Goal: Use online tool/utility: Use online tool/utility

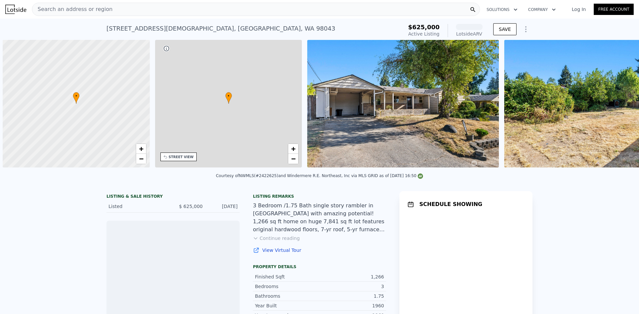
scroll to position [0, 3]
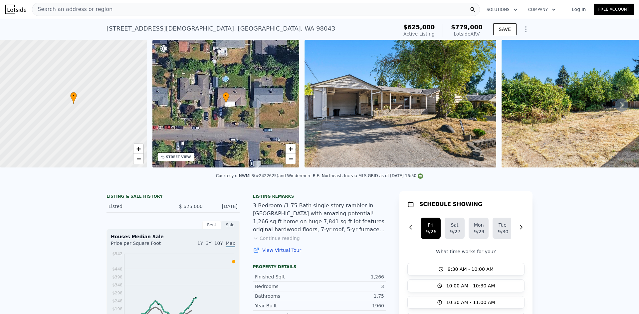
click at [247, 92] on div "• + −" at bounding box center [225, 104] width 147 height 128
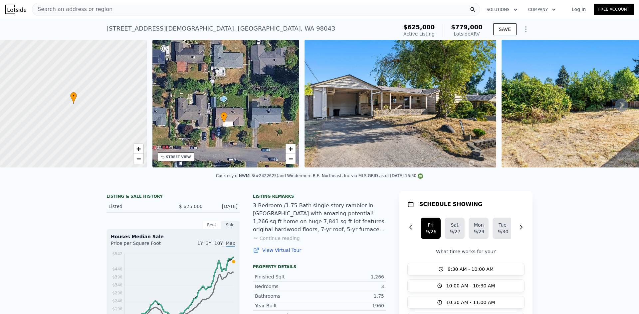
drag, startPoint x: 242, startPoint y: 85, endPoint x: 265, endPoint y: 104, distance: 30.1
click at [240, 96] on div "• + −" at bounding box center [225, 104] width 147 height 128
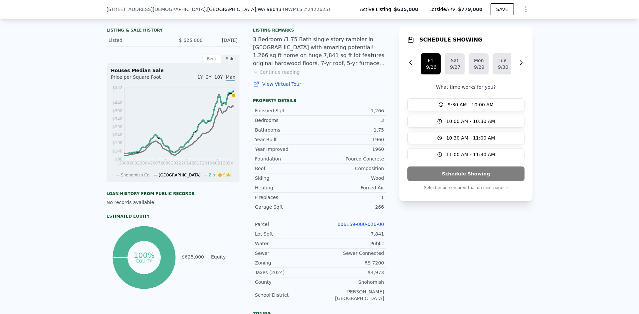
scroll to position [31, 0]
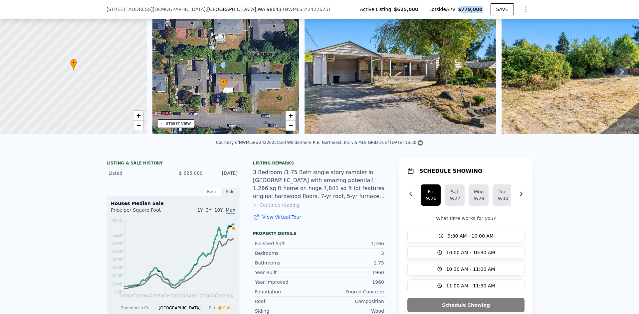
drag, startPoint x: 463, startPoint y: 8, endPoint x: 472, endPoint y: 73, distance: 65.1
click at [480, 9] on span "$779,000" at bounding box center [470, 9] width 25 height 5
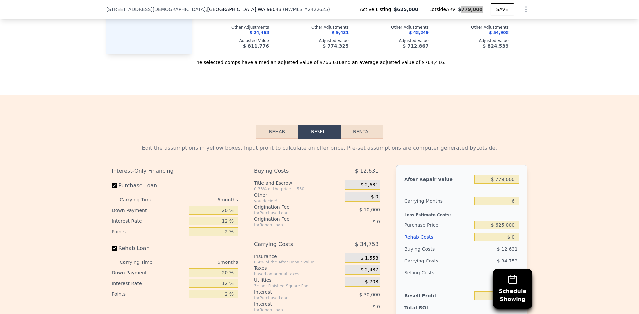
scroll to position [1095, 0]
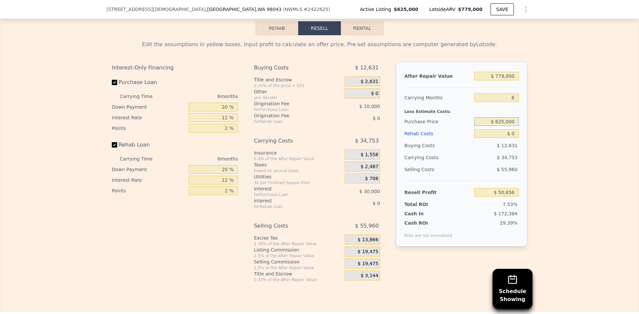
drag, startPoint x: 519, startPoint y: 125, endPoint x: 530, endPoint y: 128, distance: 11.6
click at [534, 127] on div "Edit the assumptions in yellow boxes. Input profit to calculate an offer price.…" at bounding box center [319, 159] width 638 height 248
type input "$ 6"
type input "$ 575,000"
click at [196, 235] on div "Interest-Only Financing Purchase Loan Carrying Time 6 months Down Payment 20 % …" at bounding box center [177, 172] width 131 height 221
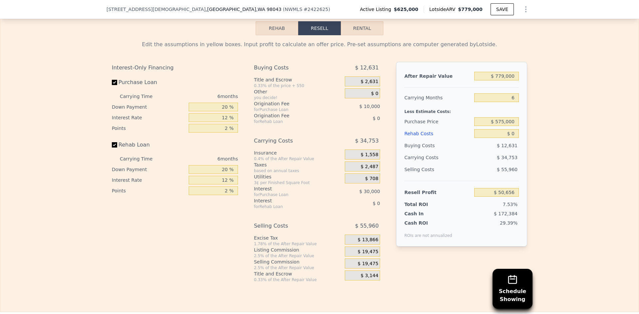
type input "$ 104,022"
drag, startPoint x: 110, startPoint y: 148, endPoint x: 96, endPoint y: 164, distance: 21.0
click at [112, 148] on input "Rehab Loan" at bounding box center [114, 144] width 5 height 5
checkbox input "false"
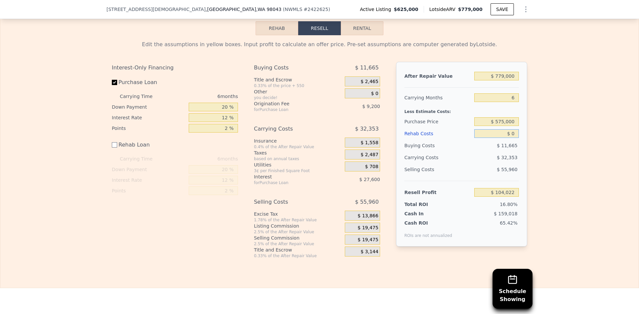
drag, startPoint x: 502, startPoint y: 137, endPoint x: 536, endPoint y: 148, distance: 35.7
click at [536, 139] on div "Edit the assumptions in yellow boxes. Input profit to calculate an offer price.…" at bounding box center [319, 147] width 638 height 224
type input "$ 7"
type input "$ 104,015"
type input "$ 75"
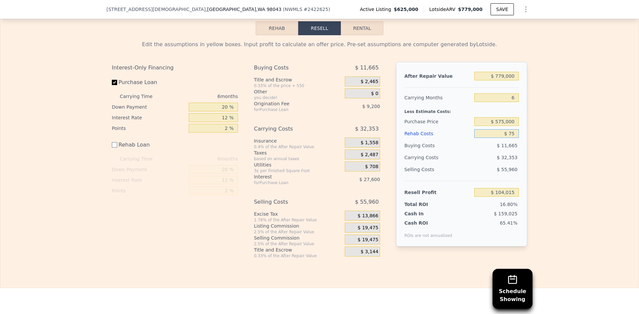
type input "$ 103,947"
type input "$ 750"
type input "$ 103,272"
type input "$ 7,500"
type input "$ 96,522"
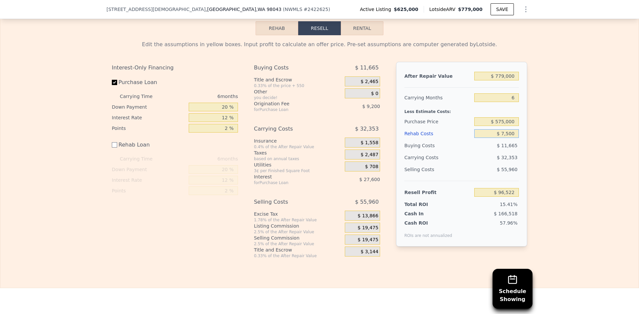
type input "$ 75,000"
type input "$ 29,022"
type input "$ 75,000"
click at [569, 204] on div "Edit the assumptions in yellow boxes. Input profit to calculate an offer price.…" at bounding box center [319, 147] width 638 height 224
click at [361, 229] on span "$ 19,475" at bounding box center [368, 228] width 21 height 6
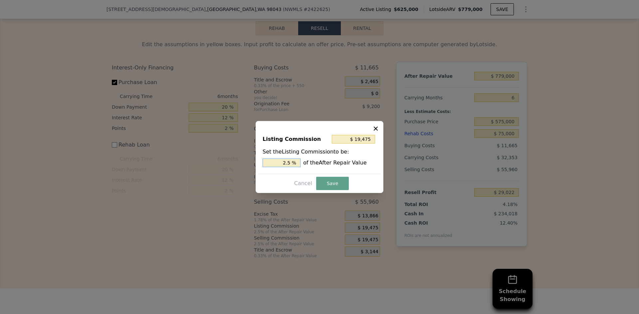
drag, startPoint x: 285, startPoint y: 161, endPoint x: 303, endPoint y: 161, distance: 18.0
click at [304, 161] on div "2.5 % of the After Repair Value" at bounding box center [319, 163] width 114 height 9
type input "$ 7,790"
type input "1. %"
type input "$ 11,685"
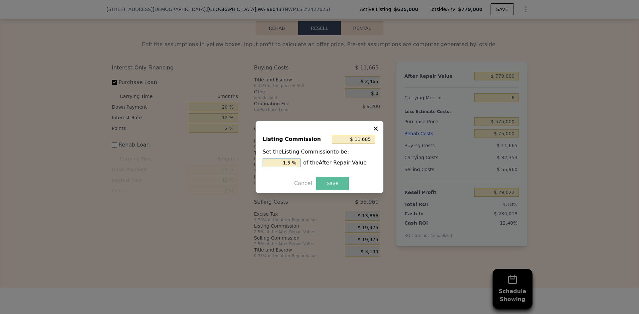
type input "1.5 %"
click at [335, 182] on button "Save" at bounding box center [332, 183] width 33 height 13
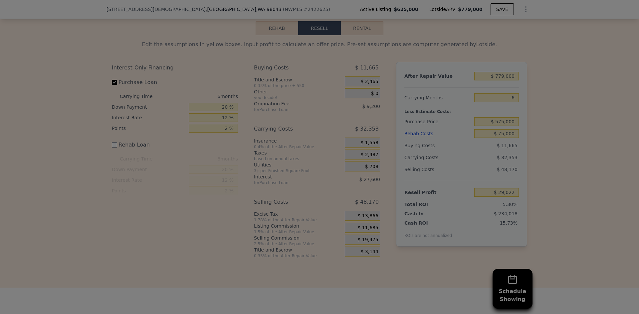
type input "$ 36,812"
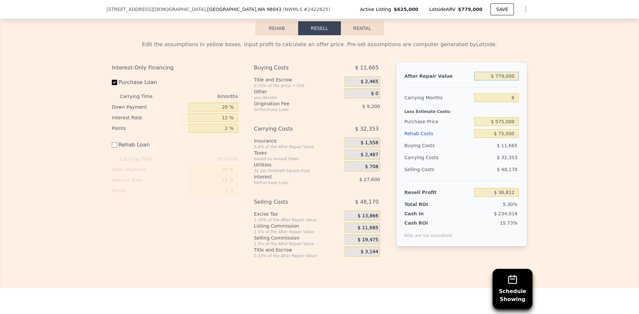
click at [501, 77] on input "$ 779,000" at bounding box center [496, 76] width 45 height 9
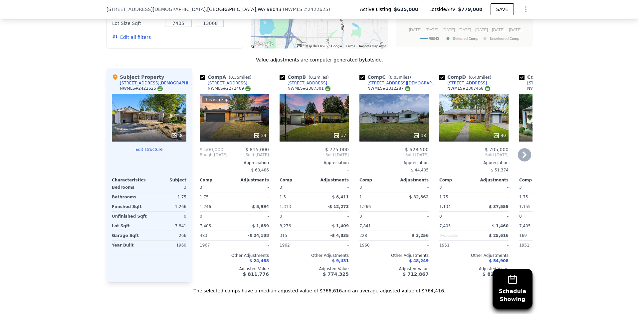
scroll to position [763, 0]
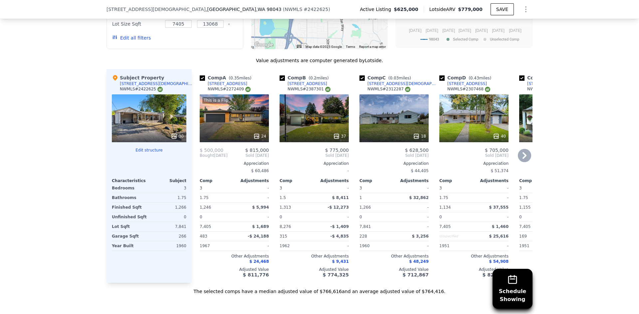
click at [311, 106] on div "37" at bounding box center [313, 118] width 69 height 48
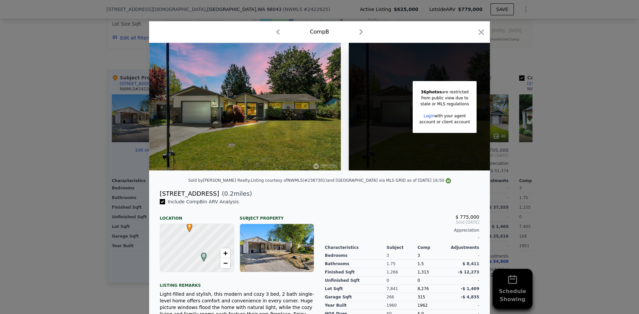
click at [287, 111] on img at bounding box center [245, 107] width 192 height 128
click at [282, 118] on img at bounding box center [245, 107] width 192 height 128
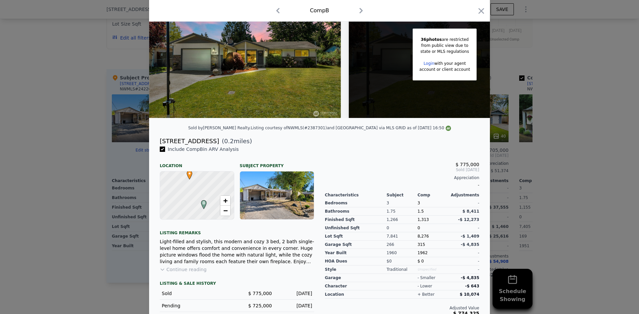
scroll to position [73, 0]
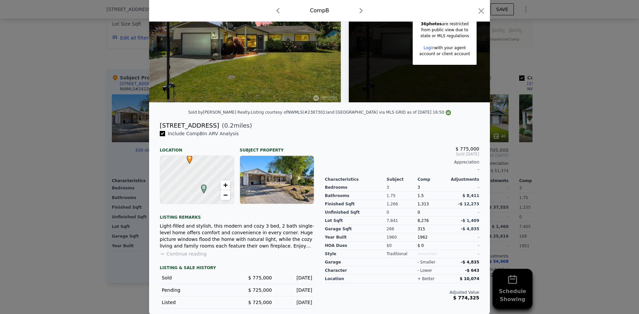
drag, startPoint x: 477, startPoint y: 11, endPoint x: 631, endPoint y: 91, distance: 173.8
click at [477, 10] on icon "button" at bounding box center [480, 10] width 9 height 9
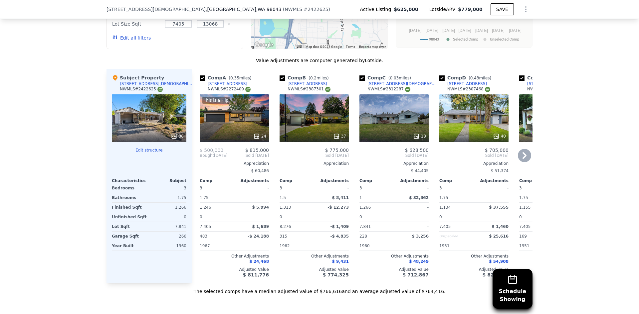
click at [296, 118] on div "37" at bounding box center [313, 118] width 69 height 48
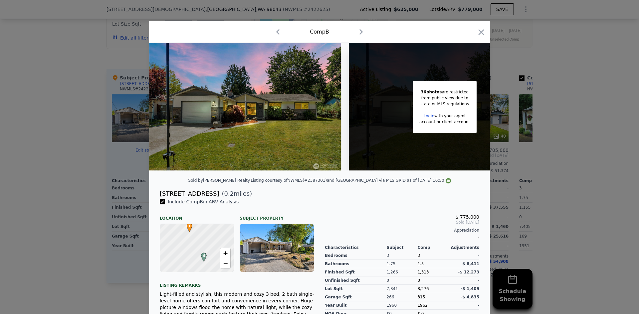
click at [283, 254] on div at bounding box center [277, 248] width 74 height 48
click at [279, 251] on div at bounding box center [277, 248] width 74 height 48
click at [478, 32] on icon "button" at bounding box center [481, 32] width 6 height 6
